Goal: Information Seeking & Learning: Find specific fact

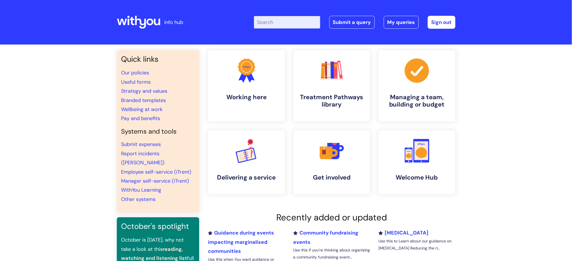
click at [297, 25] on input "Enter your search term here..." at bounding box center [287, 22] width 66 height 12
type input "pay"
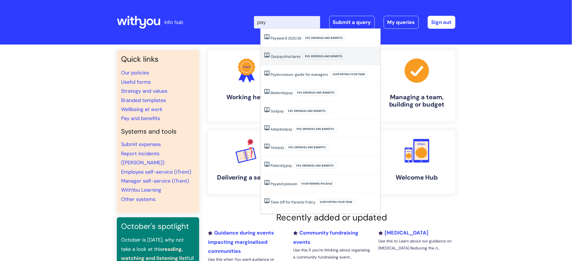
click at [294, 63] on li "Our pay structures Pay, expenses and benefits" at bounding box center [321, 56] width 120 height 18
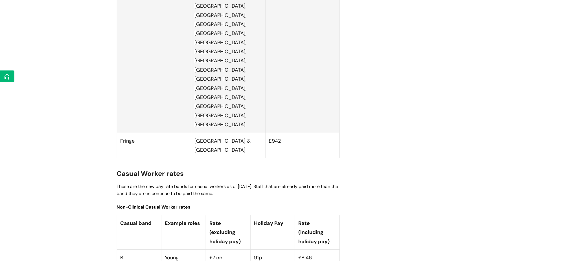
scroll to position [1429, 0]
